Goal: Task Accomplishment & Management: Manage account settings

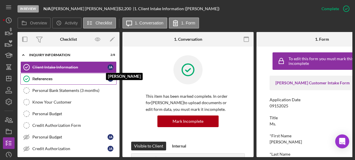
scroll to position [279, 0]
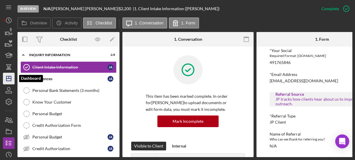
click at [6, 80] on icon "Icon/Dashboard" at bounding box center [8, 78] width 15 height 15
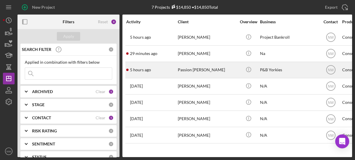
click at [178, 68] on div "Passion [PERSON_NAME]" at bounding box center [207, 69] width 58 height 15
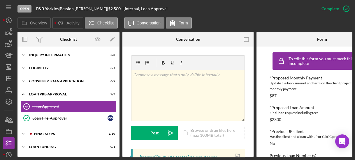
scroll to position [163, 0]
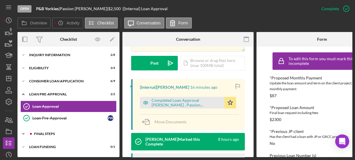
click at [23, 132] on icon "Icon/Expander" at bounding box center [23, 134] width 12 height 12
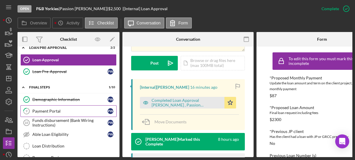
click at [43, 111] on div "Payment Portal" at bounding box center [69, 111] width 75 height 5
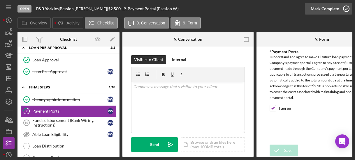
click at [346, 11] on icon "button" at bounding box center [346, 8] width 15 height 15
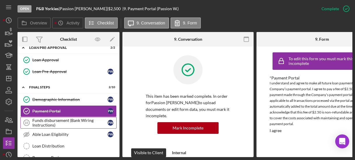
scroll to position [93, 0]
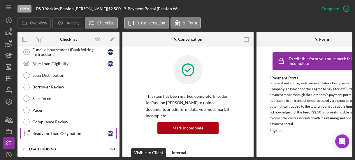
click at [41, 132] on div "Ready for Loan Origination" at bounding box center [69, 133] width 75 height 5
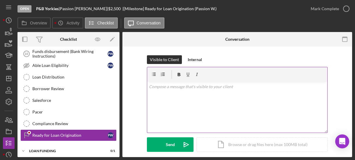
scroll to position [70, 0]
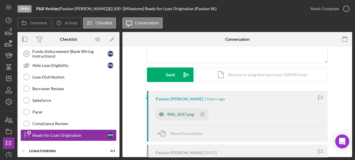
click at [179, 115] on div "IMG_3637.png" at bounding box center [180, 114] width 26 height 5
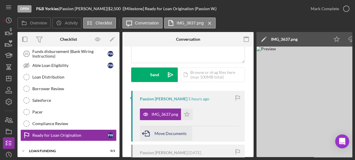
click at [158, 132] on span "Move Documents" at bounding box center [170, 133] width 32 height 5
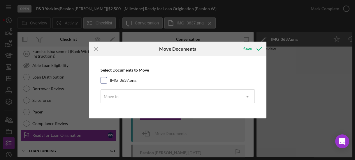
click at [103, 82] on input "IMG_3637.png" at bounding box center [104, 80] width 6 height 6
checkbox input "true"
click at [107, 94] on div "Move to" at bounding box center [111, 96] width 15 height 5
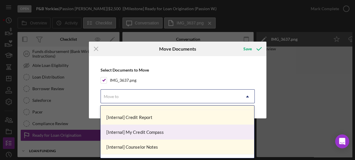
click at [137, 132] on div "[Internal] My Credit Compass" at bounding box center [176, 132] width 153 height 15
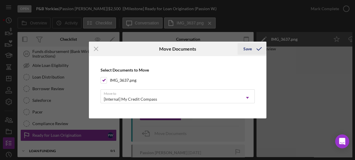
click at [247, 50] on div "Save" at bounding box center [247, 49] width 8 height 12
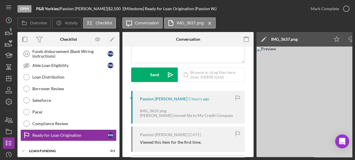
scroll to position [117, 0]
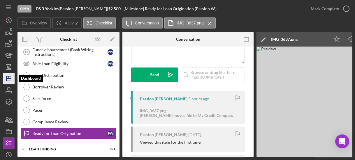
click at [11, 78] on polygon "button" at bounding box center [8, 78] width 5 height 5
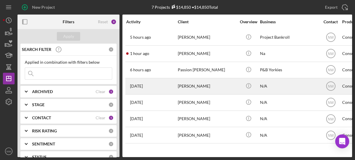
click at [184, 84] on div "[PERSON_NAME]" at bounding box center [207, 86] width 58 height 15
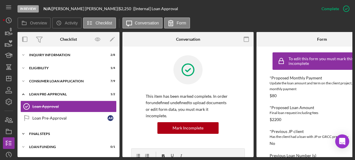
click at [24, 134] on icon "Icon/Expander" at bounding box center [23, 134] width 12 height 12
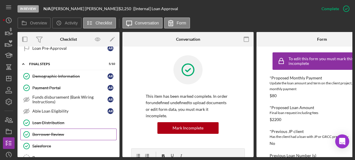
scroll to position [117, 0]
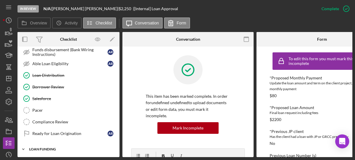
click at [22, 145] on icon "Icon/Expander" at bounding box center [23, 150] width 12 height 12
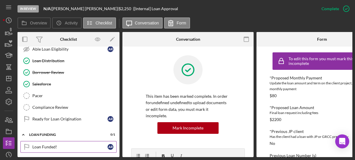
click at [45, 145] on div "Loan Funded!" at bounding box center [69, 147] width 75 height 5
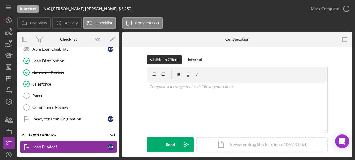
scroll to position [130, 0]
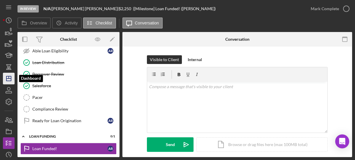
click at [9, 77] on line "button" at bounding box center [9, 77] width 0 height 2
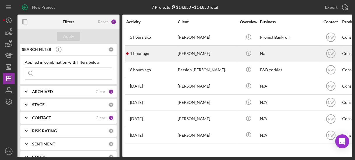
click at [191, 54] on div "[PERSON_NAME]" at bounding box center [207, 53] width 58 height 15
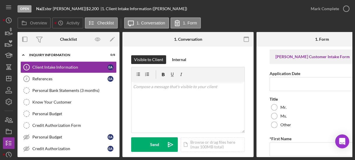
scroll to position [68, 0]
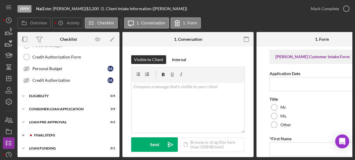
click at [22, 131] on icon "Icon/Expander" at bounding box center [23, 136] width 12 height 12
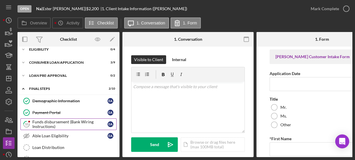
click at [39, 121] on div "Funds disbursement (Bank Wiring Instructions)" at bounding box center [69, 124] width 75 height 9
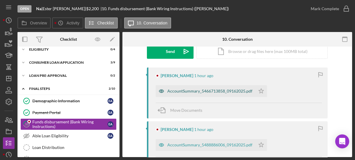
scroll to position [116, 0]
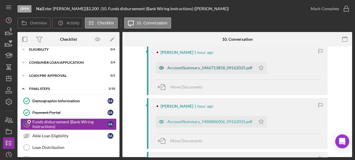
click at [189, 69] on div "AccountSummary_5466713858_09162025.pdf" at bounding box center [209, 67] width 85 height 5
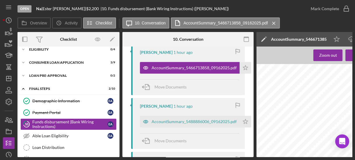
scroll to position [279, 0]
click at [162, 121] on div "AccountSummary_5488886006_09162025.pdf" at bounding box center [193, 121] width 85 height 5
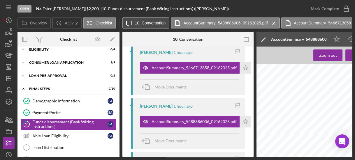
click at [147, 22] on label "10. Conversation" at bounding box center [150, 23] width 31 height 5
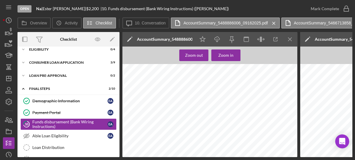
scroll to position [442, 0]
click at [79, 120] on div "Funds disbursement (Bank Wiring Instructions)" at bounding box center [69, 124] width 75 height 9
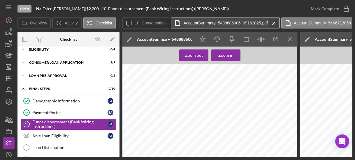
click at [272, 22] on icon "Icon/Menu Close" at bounding box center [273, 23] width 10 height 15
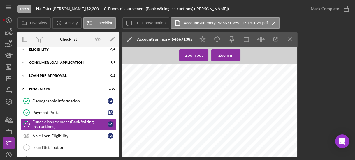
click at [272, 22] on icon "Icon/Menu Close" at bounding box center [273, 23] width 10 height 15
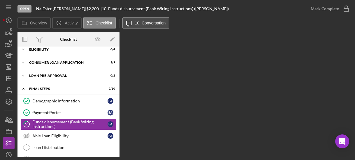
click at [141, 22] on label "10. Conversation" at bounding box center [150, 23] width 31 height 5
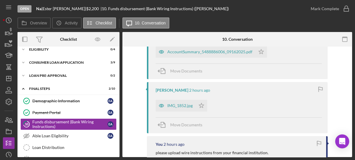
scroll to position [163, 0]
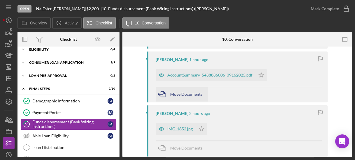
click at [184, 91] on div "Move Documents" at bounding box center [186, 94] width 32 height 15
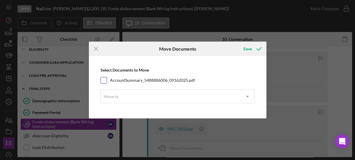
click at [103, 81] on input "AccountSummary_5488886006_09162025.pdf" at bounding box center [104, 80] width 6 height 6
checkbox input "true"
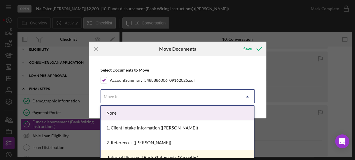
click at [115, 94] on div "Move to" at bounding box center [111, 96] width 15 height 5
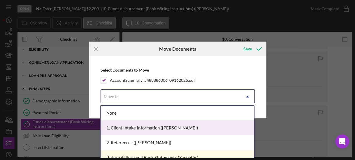
scroll to position [47, 0]
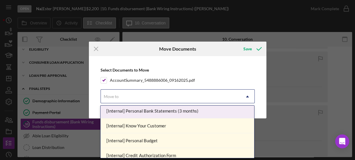
click at [125, 111] on div "[Internal] Personal Bank Statements (3 months)" at bounding box center [176, 111] width 153 height 15
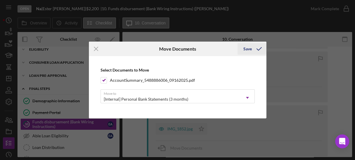
click at [249, 49] on div "Save" at bounding box center [247, 49] width 8 height 12
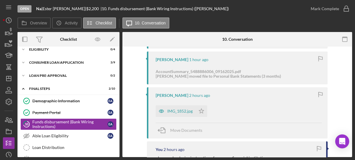
scroll to position [116, 0]
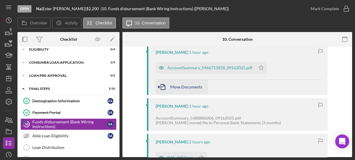
click at [178, 87] on span "Move Documents" at bounding box center [186, 86] width 32 height 5
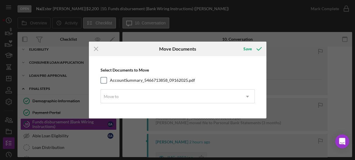
click at [105, 82] on input "AccountSummary_5466713858_09162025.pdf" at bounding box center [104, 80] width 6 height 6
checkbox input "true"
click at [111, 96] on div "Move to" at bounding box center [111, 96] width 15 height 5
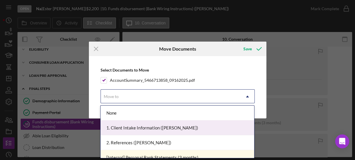
scroll to position [23, 0]
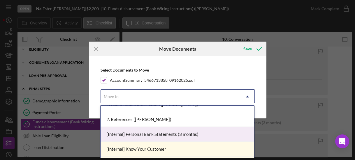
click at [128, 130] on div "[Internal] Personal Bank Statements (3 months)" at bounding box center [176, 134] width 153 height 15
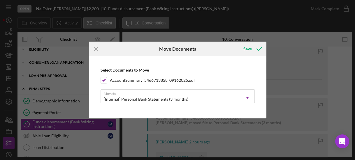
drag, startPoint x: 246, startPoint y: 47, endPoint x: 220, endPoint y: 56, distance: 27.4
click at [246, 47] on div "Save" at bounding box center [247, 49] width 8 height 12
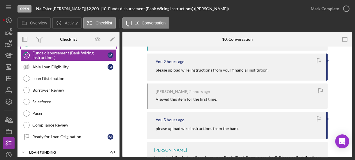
scroll to position [114, 0]
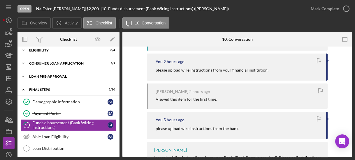
click at [23, 75] on icon "Icon/Expander" at bounding box center [23, 77] width 12 height 12
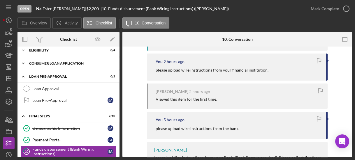
click at [22, 62] on icon "Icon/Expander" at bounding box center [23, 64] width 12 height 12
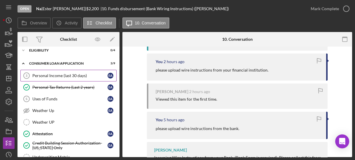
click at [43, 76] on link "Personal Income (last 30 days) 3 Personal Income (last 30 days) E A" at bounding box center [68, 76] width 96 height 12
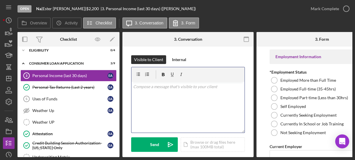
click at [201, 91] on div "v Color teal Color pink Remove color Add row above Add row below Add column bef…" at bounding box center [187, 107] width 113 height 51
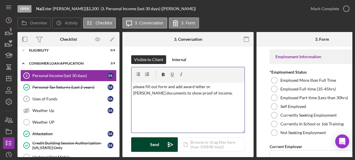
click at [146, 140] on button "Send Icon/icon-invite-send" at bounding box center [154, 144] width 47 height 15
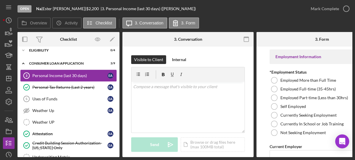
scroll to position [68, 0]
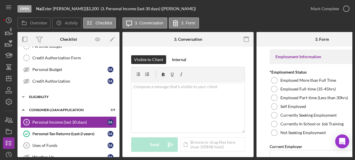
click at [22, 95] on icon "Icon/Expander" at bounding box center [23, 97] width 12 height 12
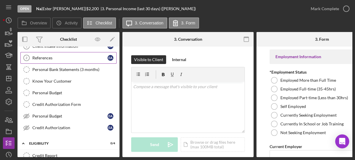
scroll to position [0, 0]
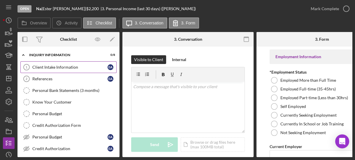
click at [34, 68] on div "Client Intake Information" at bounding box center [69, 67] width 75 height 5
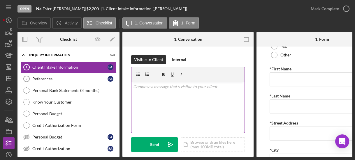
scroll to position [140, 0]
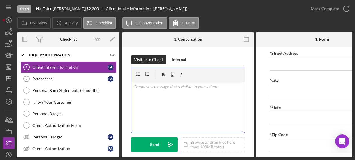
click at [154, 94] on div "v Color teal Color pink Remove color Add row above Add row below Add column bef…" at bounding box center [187, 107] width 113 height 51
click at [151, 91] on div "v Color teal Color pink Remove color Add row above Add row below Add column bef…" at bounding box center [187, 107] width 113 height 51
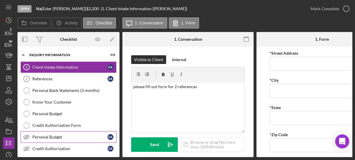
drag, startPoint x: 160, startPoint y: 147, endPoint x: 99, endPoint y: 133, distance: 62.8
click at [160, 147] on button "Send Icon/icon-invite-send" at bounding box center [154, 144] width 47 height 15
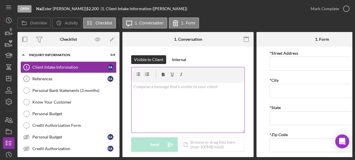
scroll to position [70, 0]
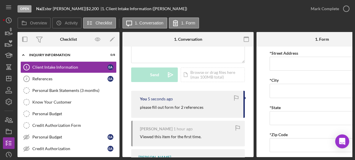
drag, startPoint x: 203, startPoint y: 106, endPoint x: 137, endPoint y: 105, distance: 67.0
click at [137, 105] on div "You 5 seconds ago please fill out form for 2 references" at bounding box center [188, 104] width 114 height 27
copy p "please fill out form for 2 references"
click at [66, 79] on div "References" at bounding box center [69, 79] width 75 height 5
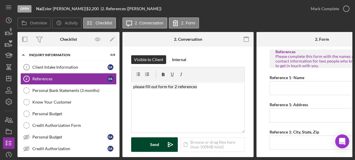
click at [151, 138] on div "Send" at bounding box center [154, 144] width 9 height 15
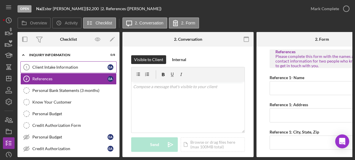
click at [75, 68] on div "Client Intake Information" at bounding box center [69, 67] width 75 height 5
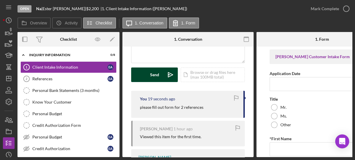
scroll to position [23, 0]
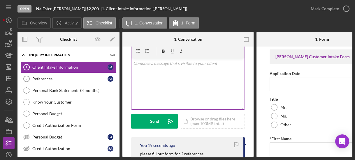
click at [151, 78] on div "v Color teal Color pink Remove color Add row above Add row below Add column bef…" at bounding box center [187, 84] width 113 height 51
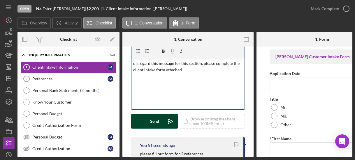
click at [158, 120] on button "Send Icon/icon-invite-send" at bounding box center [154, 121] width 47 height 15
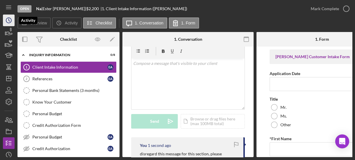
click at [9, 19] on icon "Icon/History" at bounding box center [8, 20] width 15 height 15
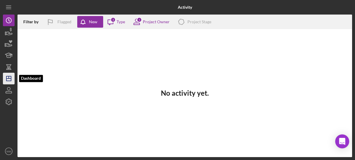
click at [9, 76] on polygon "button" at bounding box center [8, 78] width 5 height 5
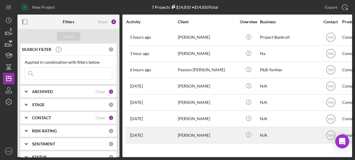
click at [192, 133] on div "[PERSON_NAME]" at bounding box center [207, 135] width 58 height 15
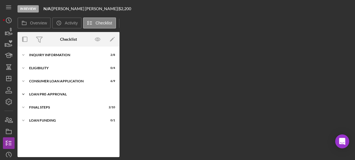
scroll to position [71, 0]
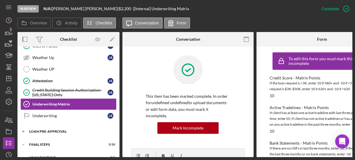
click at [23, 131] on polyline at bounding box center [23, 131] width 2 height 1
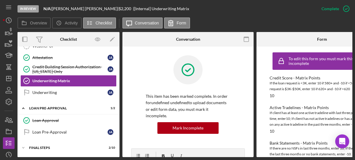
scroll to position [106, 0]
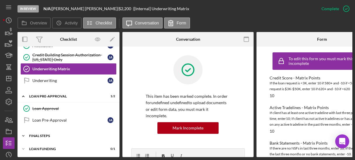
click at [25, 132] on icon "Icon/Expander" at bounding box center [23, 136] width 12 height 12
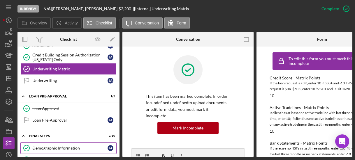
scroll to position [176, 0]
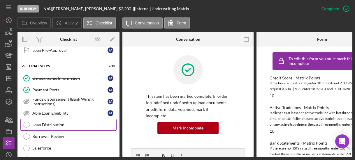
click at [48, 119] on link "Loan Distribution Loan Distribution" at bounding box center [68, 125] width 96 height 12
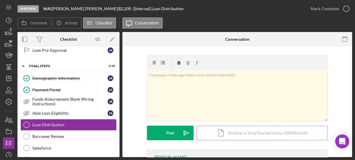
click at [228, 131] on div "Icon/Document Browse or drag files here (max 100MB total) Tap to choose files o…" at bounding box center [261, 133] width 131 height 15
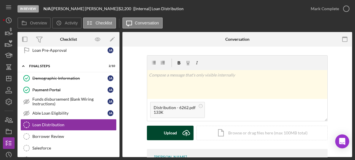
click at [176, 131] on button "Upload Icon/Upload" at bounding box center [170, 133] width 47 height 15
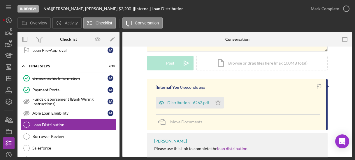
scroll to position [97, 0]
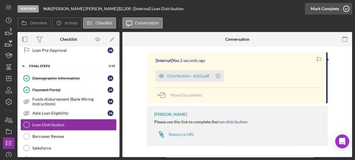
click at [347, 10] on icon "button" at bounding box center [346, 8] width 15 height 15
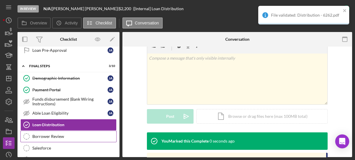
scroll to position [177, 0]
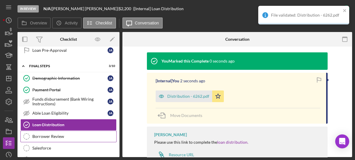
click at [42, 134] on div "Borrower Review" at bounding box center [74, 136] width 84 height 5
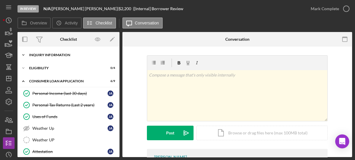
click at [24, 56] on icon "Icon/Expander" at bounding box center [23, 55] width 12 height 12
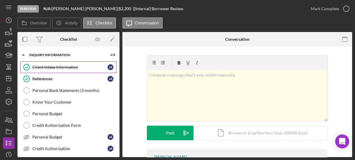
click at [40, 64] on link "Client Intake Information Client Intake Information [PERSON_NAME]" at bounding box center [68, 67] width 96 height 12
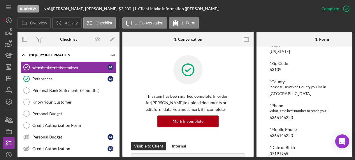
scroll to position [210, 0]
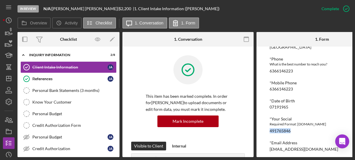
drag, startPoint x: 270, startPoint y: 131, endPoint x: 296, endPoint y: 130, distance: 26.8
click at [296, 130] on div "*Your Social Required Format: [DOMAIN_NAME] 491765846" at bounding box center [321, 125] width 105 height 17
copy div "491765846"
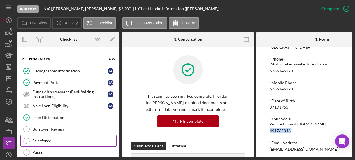
scroll to position [303, 0]
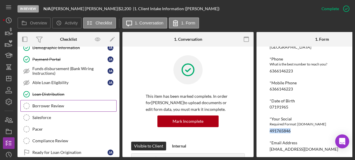
drag, startPoint x: 35, startPoint y: 101, endPoint x: 56, endPoint y: 103, distance: 20.7
click at [35, 104] on div "Borrower Review" at bounding box center [74, 106] width 84 height 5
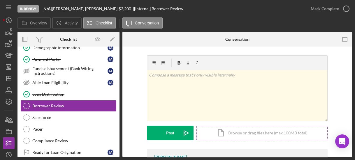
click at [230, 130] on div "Icon/Document Browse or drag files here (max 100MB total) Tap to choose files o…" at bounding box center [261, 133] width 131 height 15
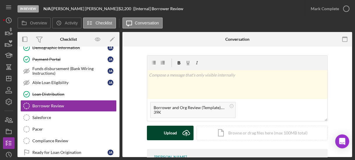
click at [173, 128] on div "Upload" at bounding box center [170, 133] width 13 height 15
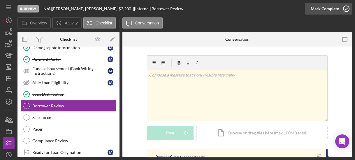
click at [344, 9] on icon "button" at bounding box center [346, 8] width 15 height 15
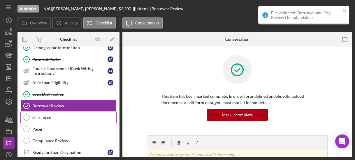
click at [56, 115] on div "Salesforce" at bounding box center [74, 117] width 84 height 5
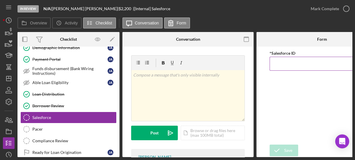
paste input "a0wPC000002HunpYAC"
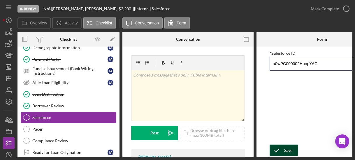
type input "a0wPC000002HunpYAC"
click at [278, 150] on icon "submit" at bounding box center [276, 150] width 15 height 15
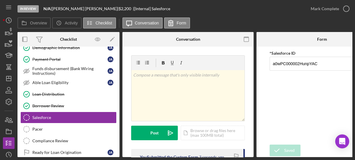
click at [0, 0] on icon "button" at bounding box center [0, 0] width 0 height 0
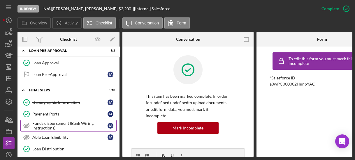
scroll to position [225, 0]
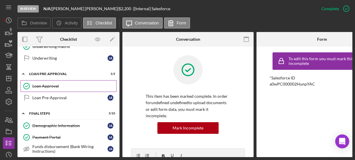
click at [53, 84] on div "Loan Approval" at bounding box center [74, 86] width 84 height 5
